Goal: Find specific page/section

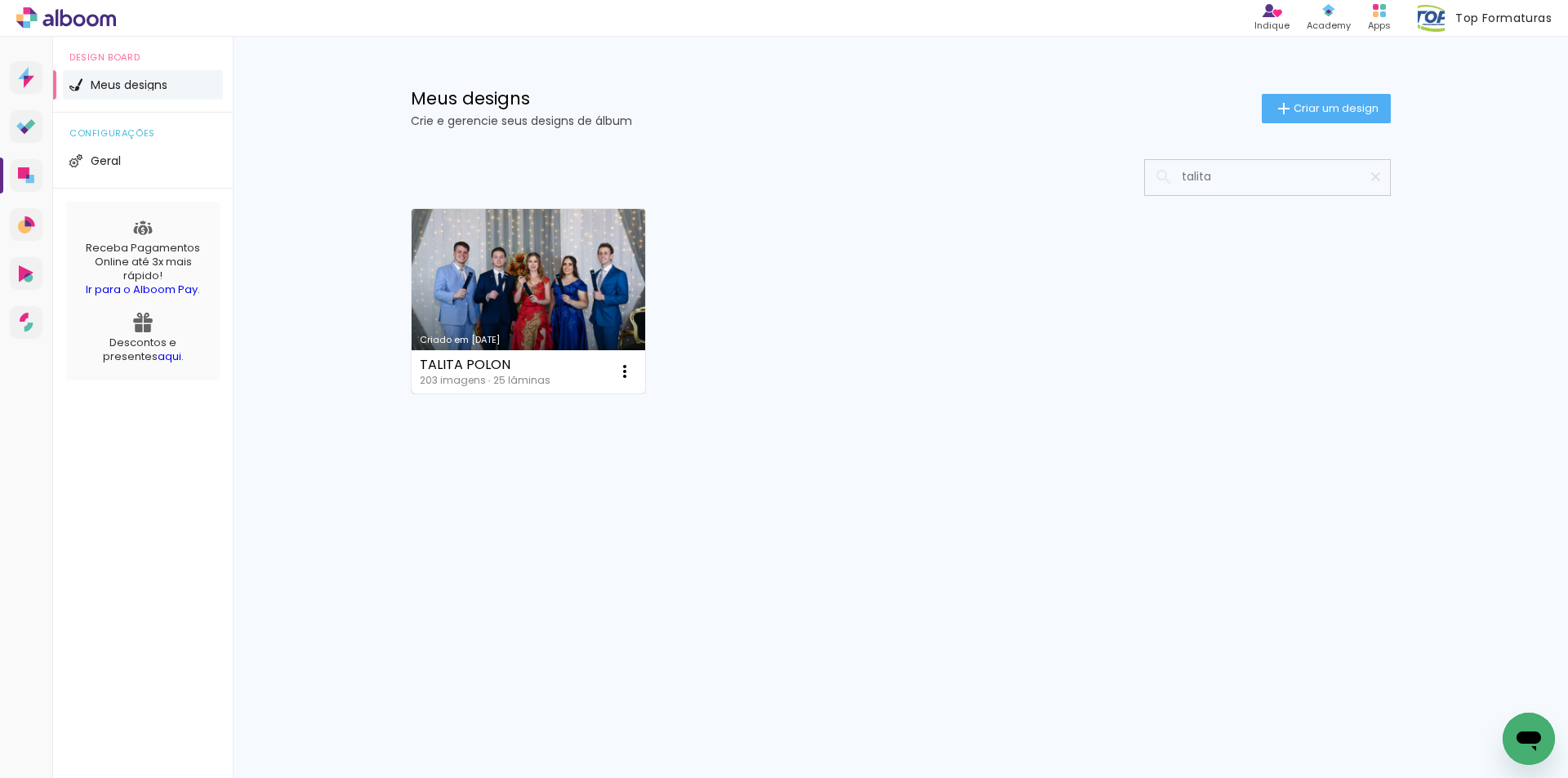
type input "talita"
type paper-input "talita"
click at [568, 284] on link "Criado em [DATE]" at bounding box center [529, 301] width 234 height 185
